Goal: Task Accomplishment & Management: Use online tool/utility

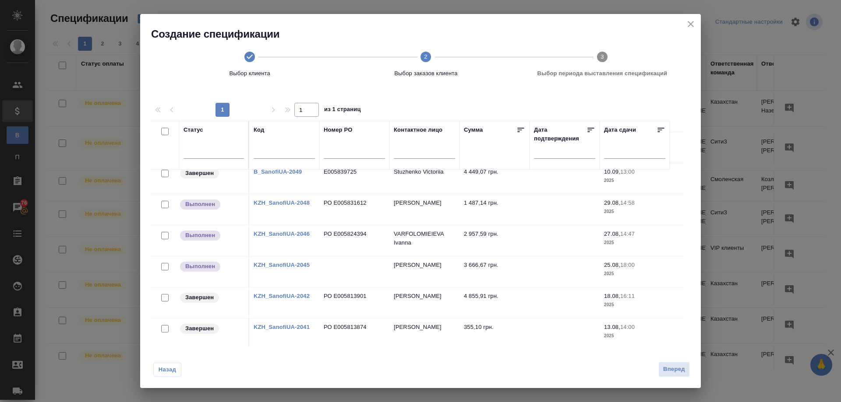
scroll to position [263, 0]
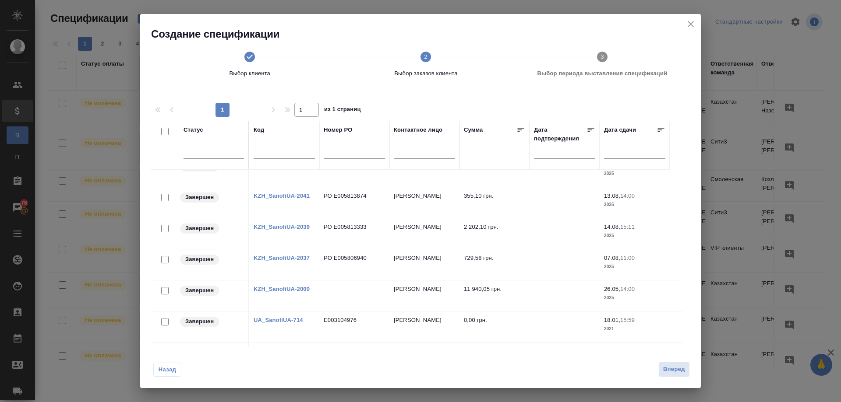
click at [162, 230] on input "checkbox" at bounding box center [164, 228] width 7 height 7
checkbox input "true"
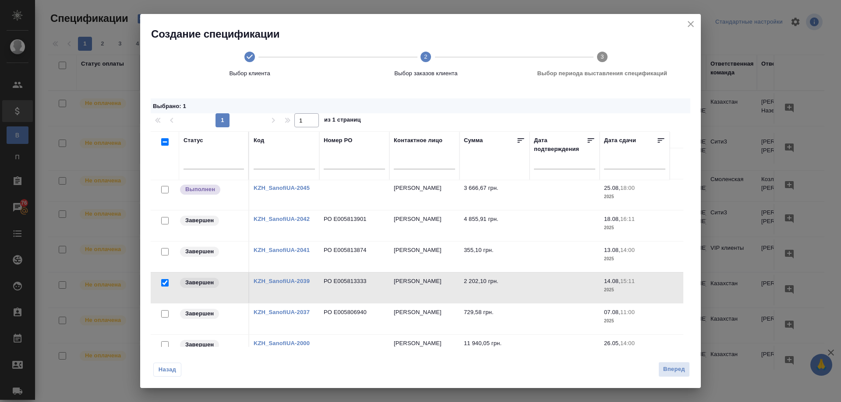
scroll to position [175, 0]
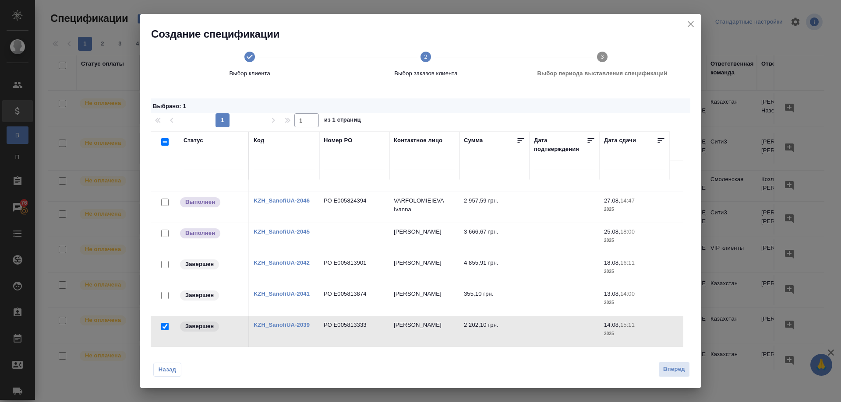
click at [164, 201] on input "checkbox" at bounding box center [164, 202] width 7 height 7
checkbox input "true"
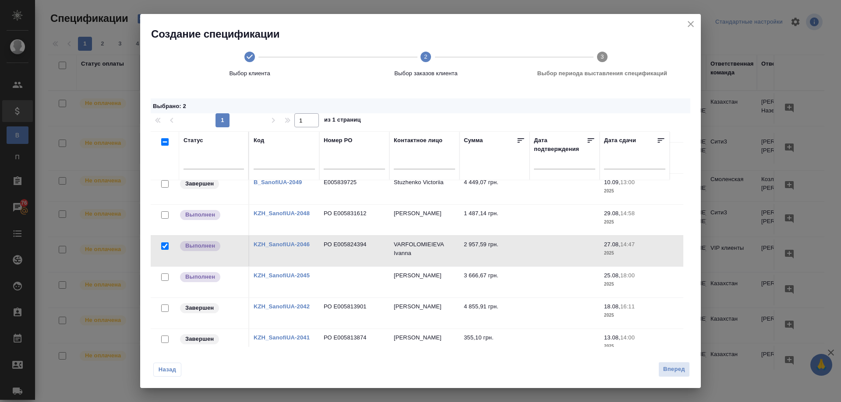
scroll to position [88, 0]
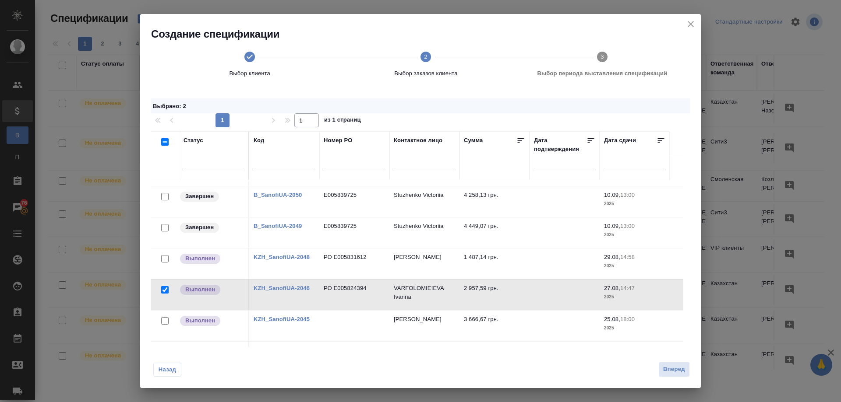
click at [166, 259] on input "checkbox" at bounding box center [164, 258] width 7 height 7
checkbox input "true"
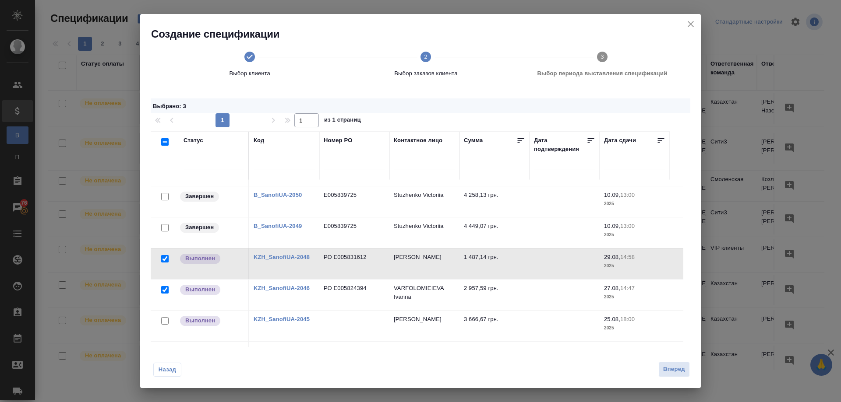
scroll to position [175, 0]
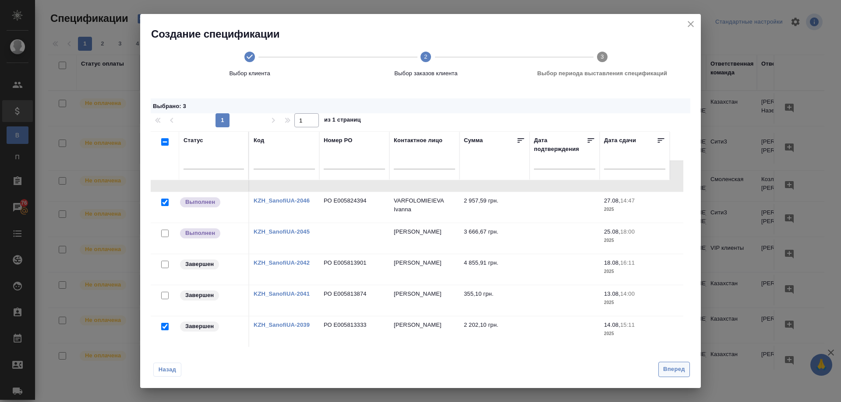
click at [672, 367] on span "Вперед" at bounding box center [674, 370] width 22 height 10
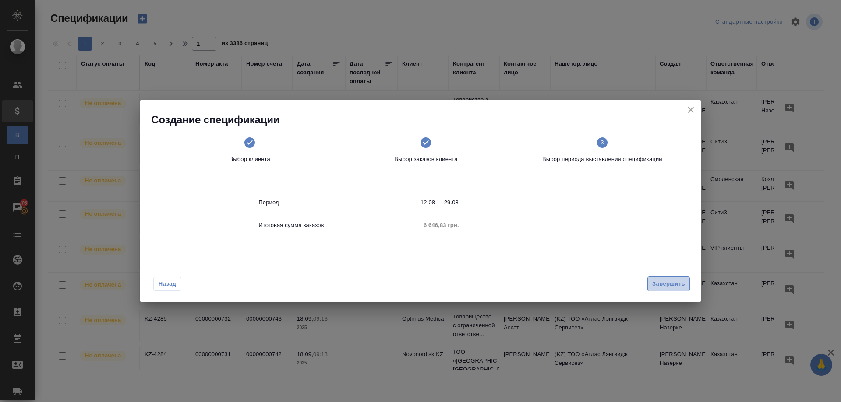
click at [666, 284] on span "Завершить" at bounding box center [668, 284] width 33 height 10
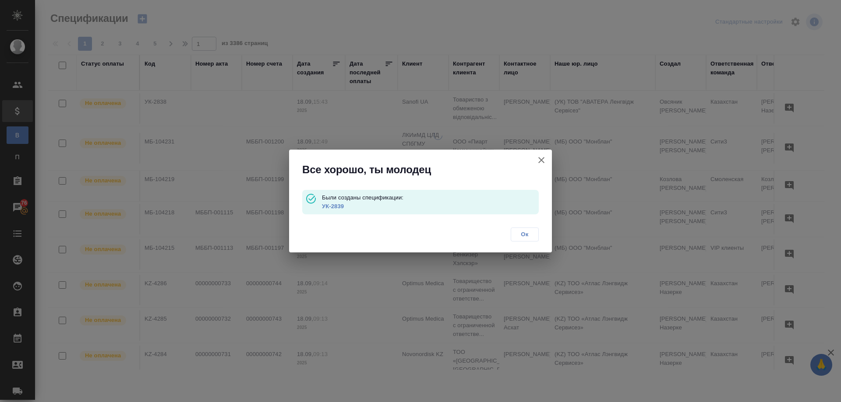
click at [356, 212] on p "Были созданы спецификации: УК-2839" at bounding box center [430, 202] width 217 height 25
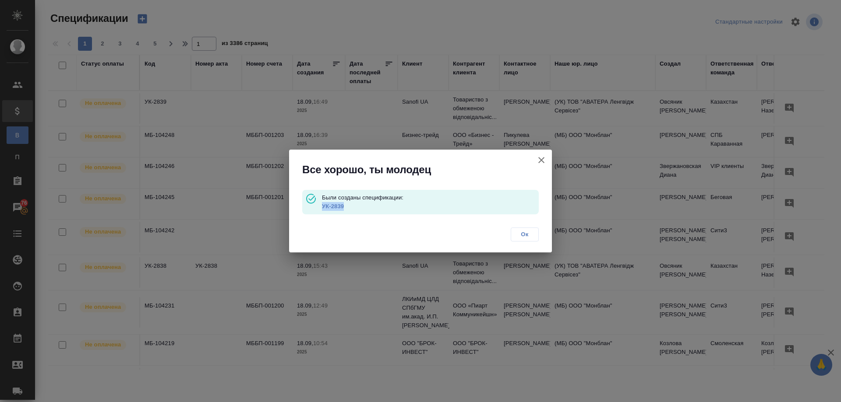
drag, startPoint x: 353, startPoint y: 208, endPoint x: 324, endPoint y: 209, distance: 29.4
click at [324, 209] on p "УК-2839" at bounding box center [430, 206] width 217 height 9
copy link "УК-2839"
click at [333, 205] on link "УК-2839" at bounding box center [333, 206] width 22 height 7
click at [524, 230] on span "Ок" at bounding box center [524, 234] width 18 height 9
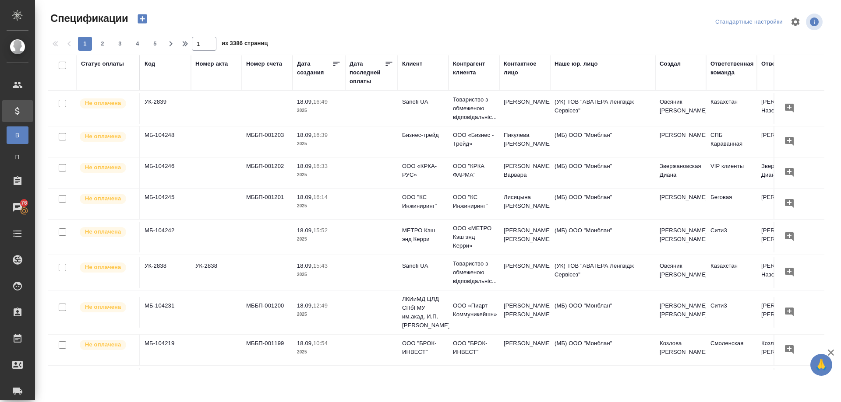
click at [141, 18] on icon "button" at bounding box center [142, 18] width 9 height 9
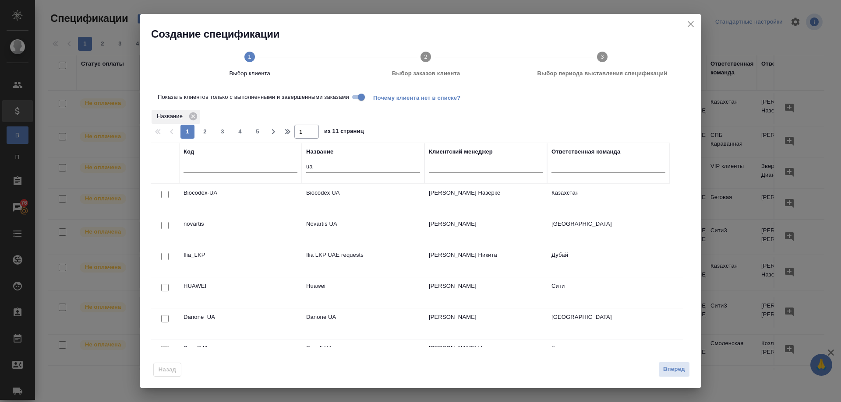
scroll to position [40, 0]
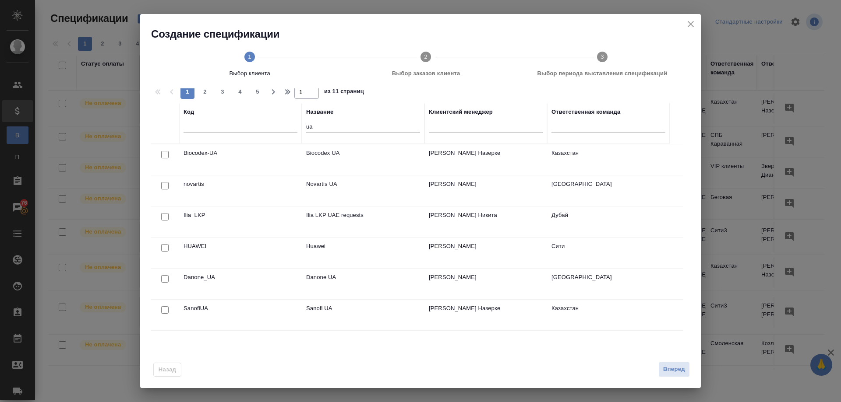
click at [162, 310] on input "checkbox" at bounding box center [164, 310] width 7 height 7
checkbox input "true"
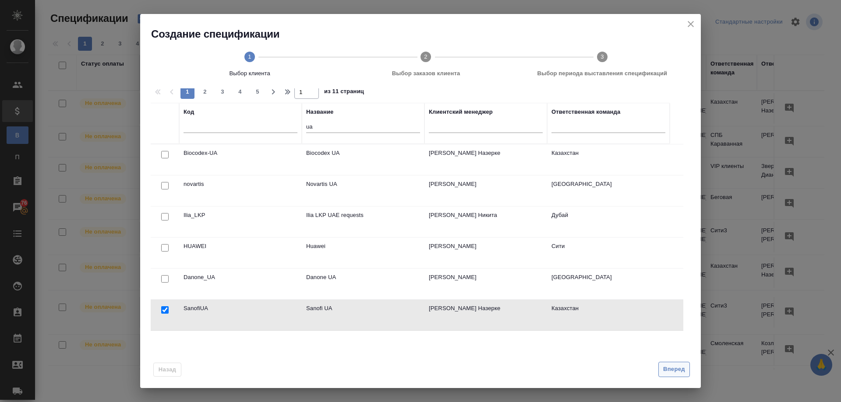
click at [674, 371] on span "Вперед" at bounding box center [674, 370] width 22 height 10
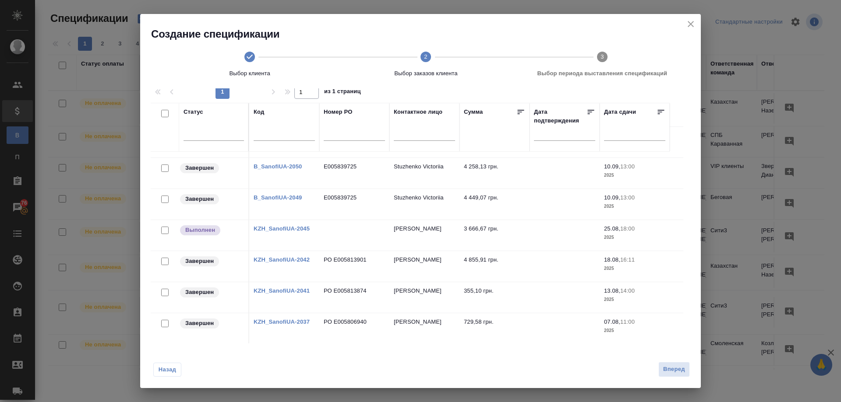
scroll to position [131, 0]
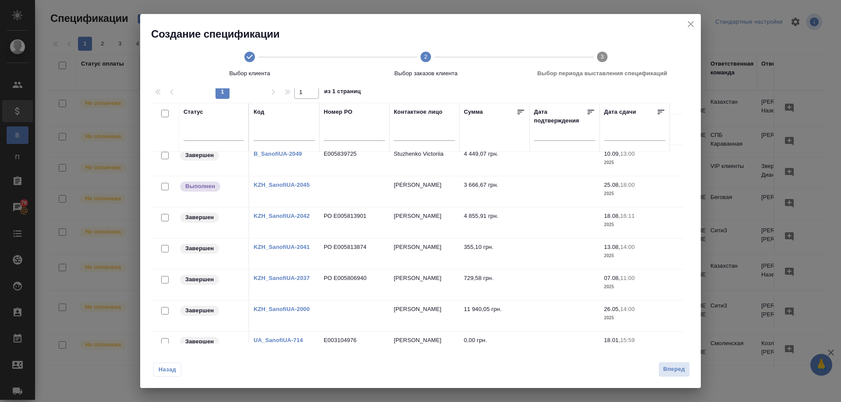
click at [164, 278] on input "checkbox" at bounding box center [164, 279] width 7 height 7
checkbox input "true"
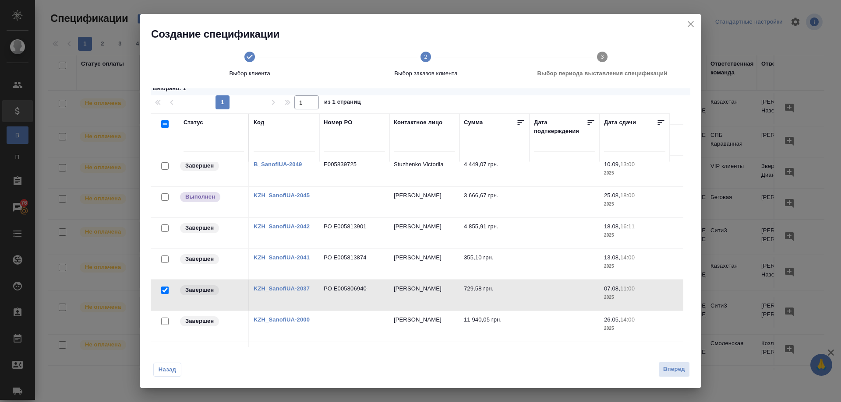
scroll to position [28, 0]
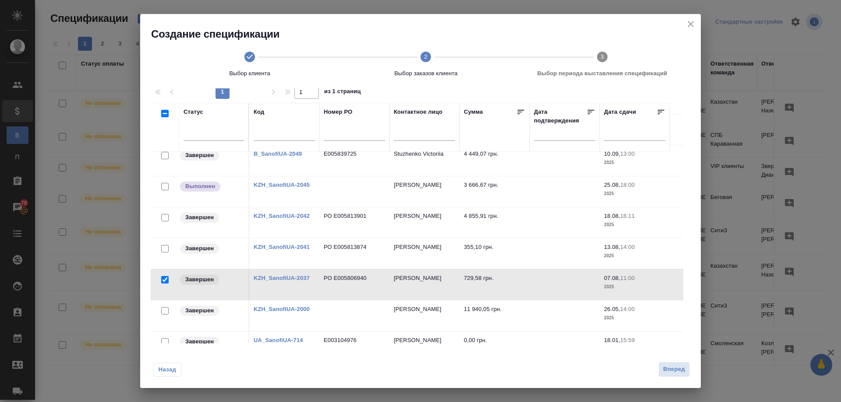
click at [163, 247] on input "checkbox" at bounding box center [164, 248] width 7 height 7
checkbox input "true"
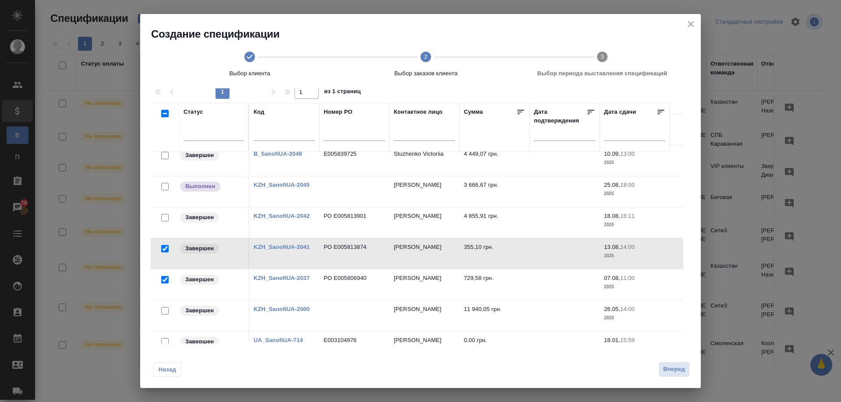
click at [163, 218] on input "checkbox" at bounding box center [164, 217] width 7 height 7
checkbox input "true"
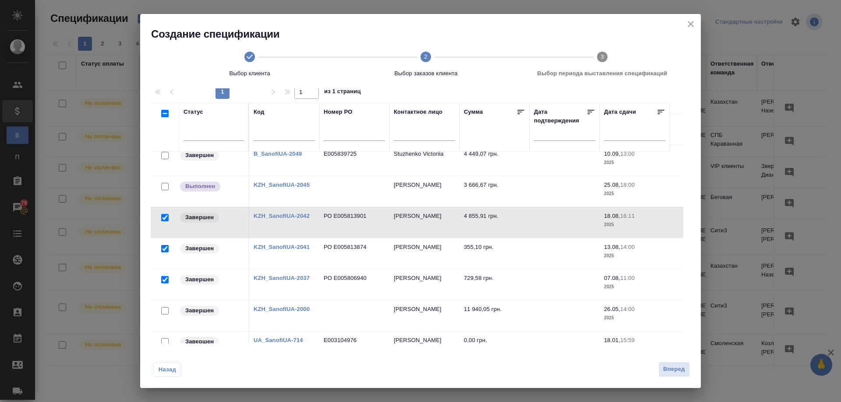
drag, startPoint x: 163, startPoint y: 184, endPoint x: 222, endPoint y: 247, distance: 85.5
click at [163, 184] on input "checkbox" at bounding box center [164, 186] width 7 height 7
checkbox input "true"
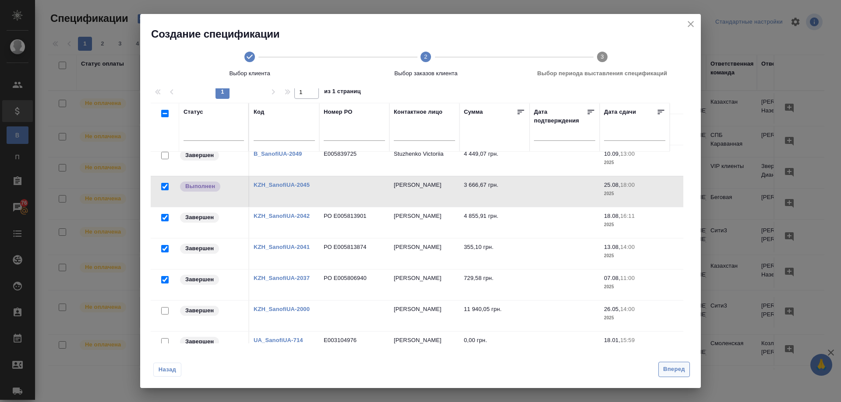
click at [667, 365] on span "Вперед" at bounding box center [674, 370] width 22 height 10
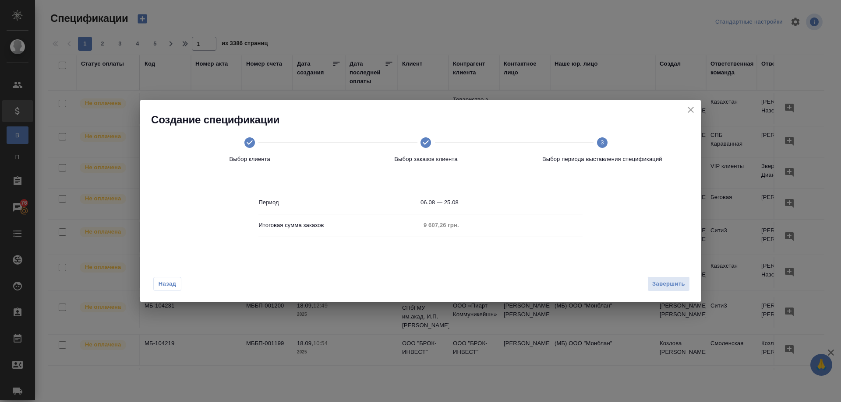
scroll to position [0, 0]
click at [670, 281] on span "Завершить" at bounding box center [668, 284] width 33 height 10
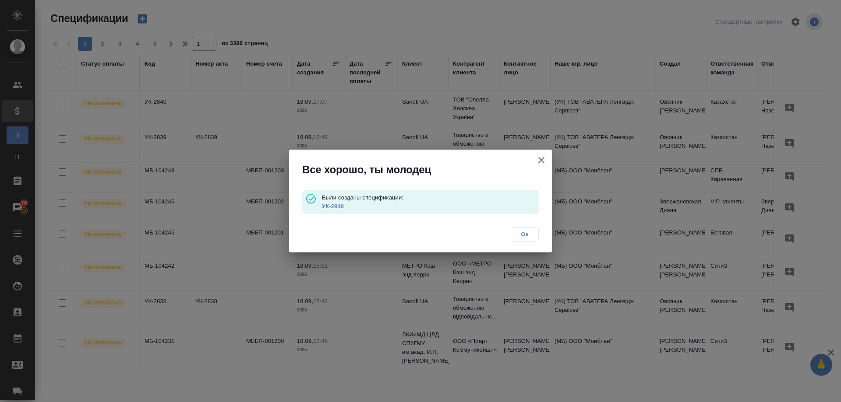
click at [356, 203] on p "УК-2840" at bounding box center [430, 206] width 217 height 9
drag, startPoint x: 349, startPoint y: 208, endPoint x: 322, endPoint y: 212, distance: 27.9
click at [322, 212] on p "Были созданы спецификации: УК-2840" at bounding box center [430, 202] width 217 height 25
copy link "УК-2840"
click at [331, 206] on link "УК-2840" at bounding box center [333, 206] width 22 height 7
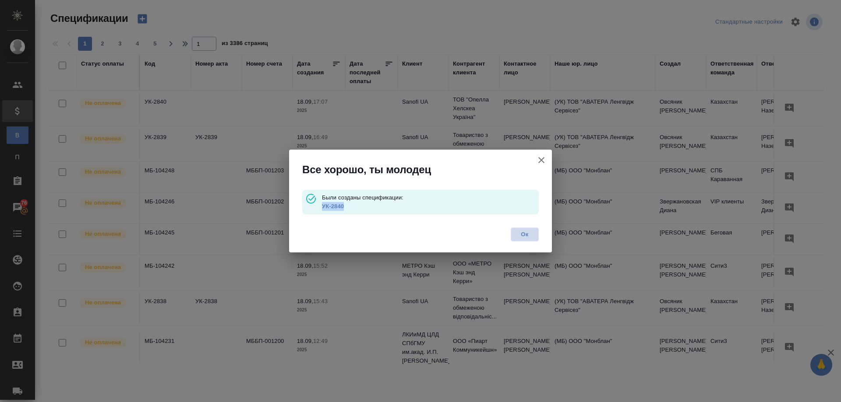
click at [526, 233] on span "Ок" at bounding box center [524, 234] width 18 height 9
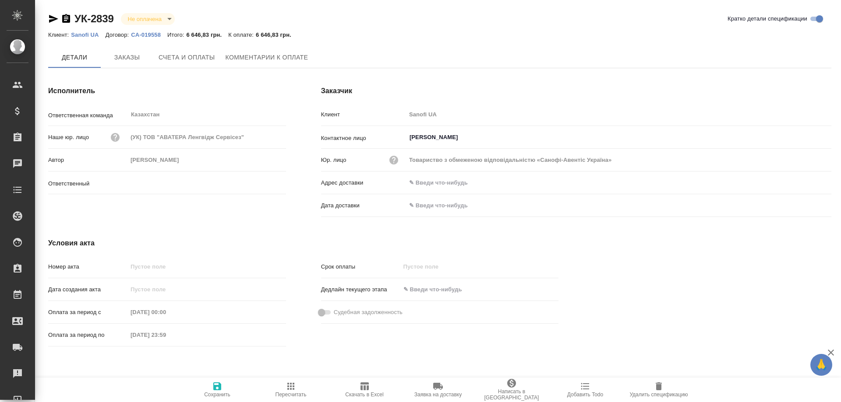
type input "[PERSON_NAME]"
click at [368, 386] on icon "button" at bounding box center [364, 387] width 8 height 8
click at [361, 382] on icon "button" at bounding box center [364, 386] width 11 height 11
click at [126, 56] on span "Заказы" at bounding box center [127, 58] width 42 height 11
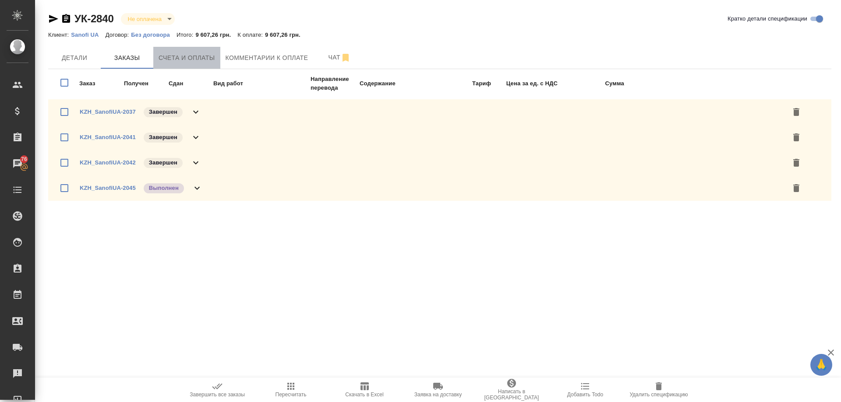
click at [186, 54] on span "Счета и оплаты" at bounding box center [187, 58] width 56 height 11
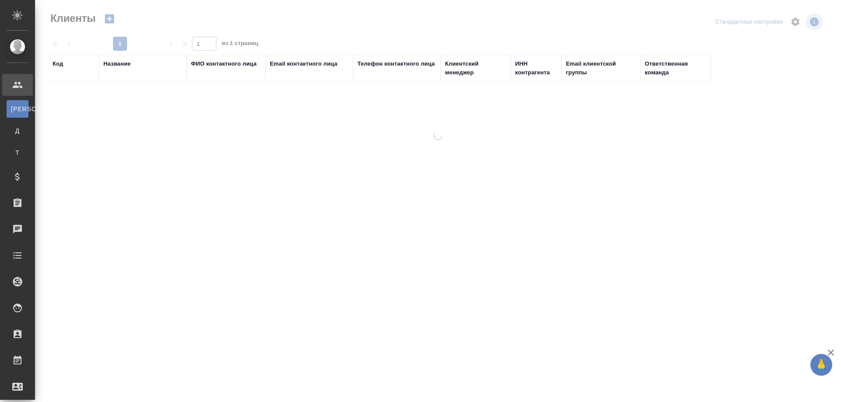
select select "RU"
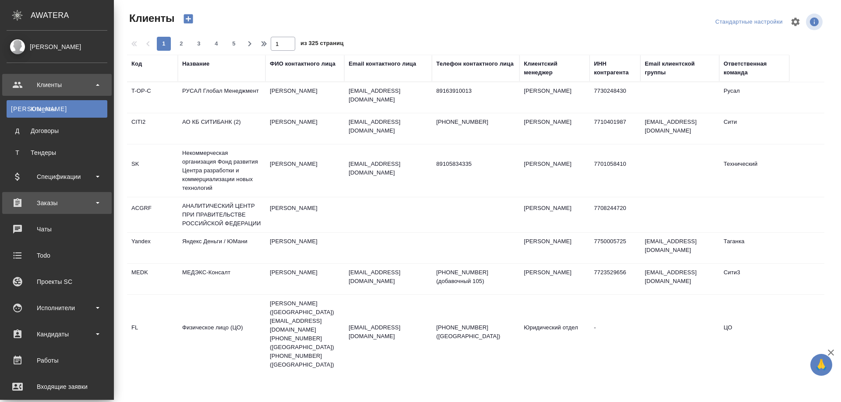
click at [46, 201] on div "Заказы" at bounding box center [57, 203] width 101 height 13
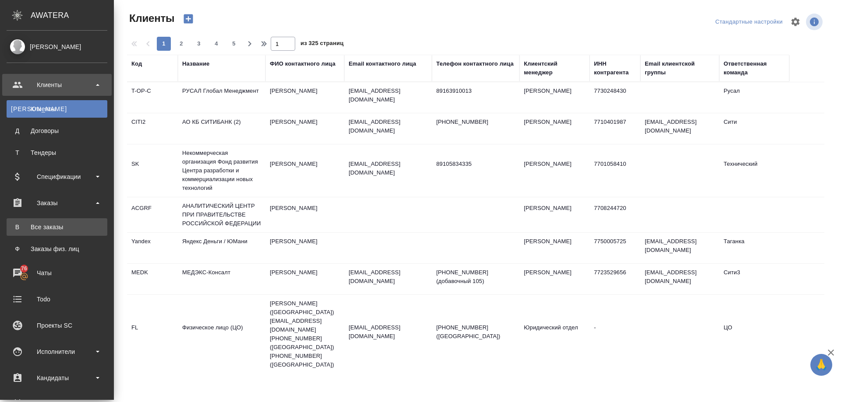
click at [45, 223] on div "Все заказы" at bounding box center [57, 227] width 92 height 9
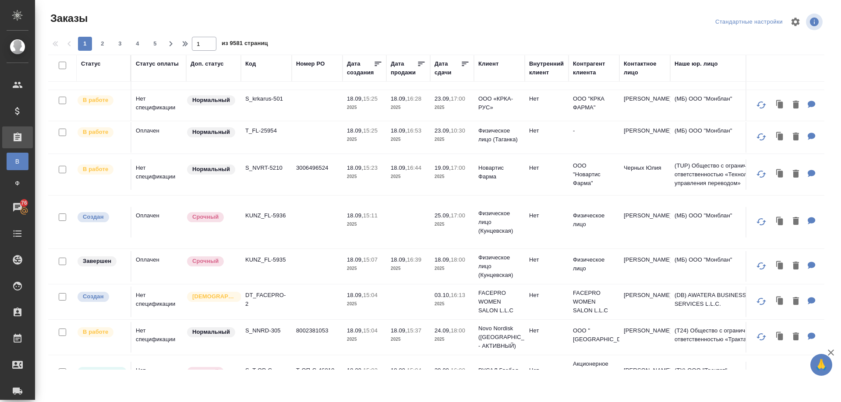
scroll to position [307, 0]
